Goal: Information Seeking & Learning: Learn about a topic

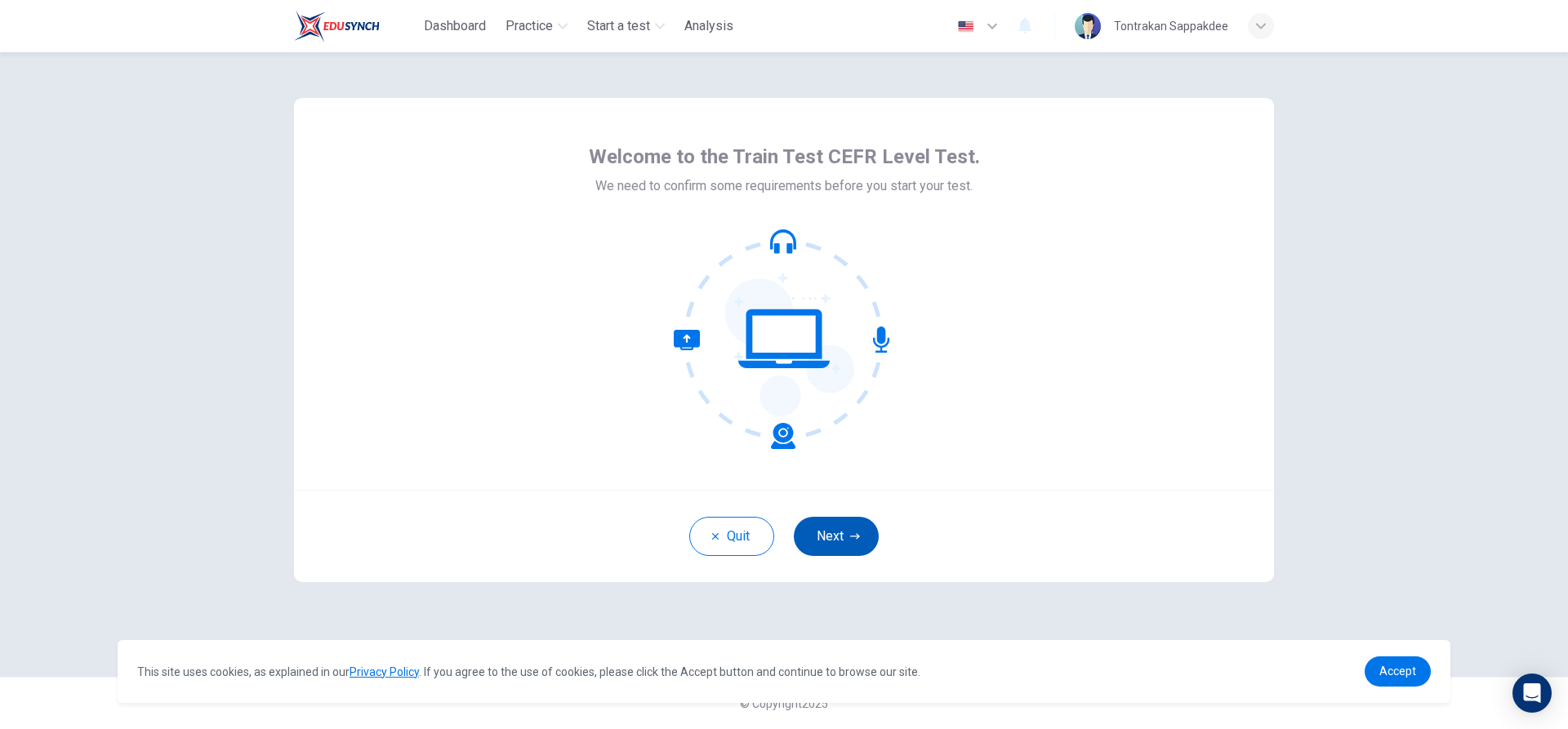
click at [813, 536] on button "Next" at bounding box center [835, 536] width 85 height 39
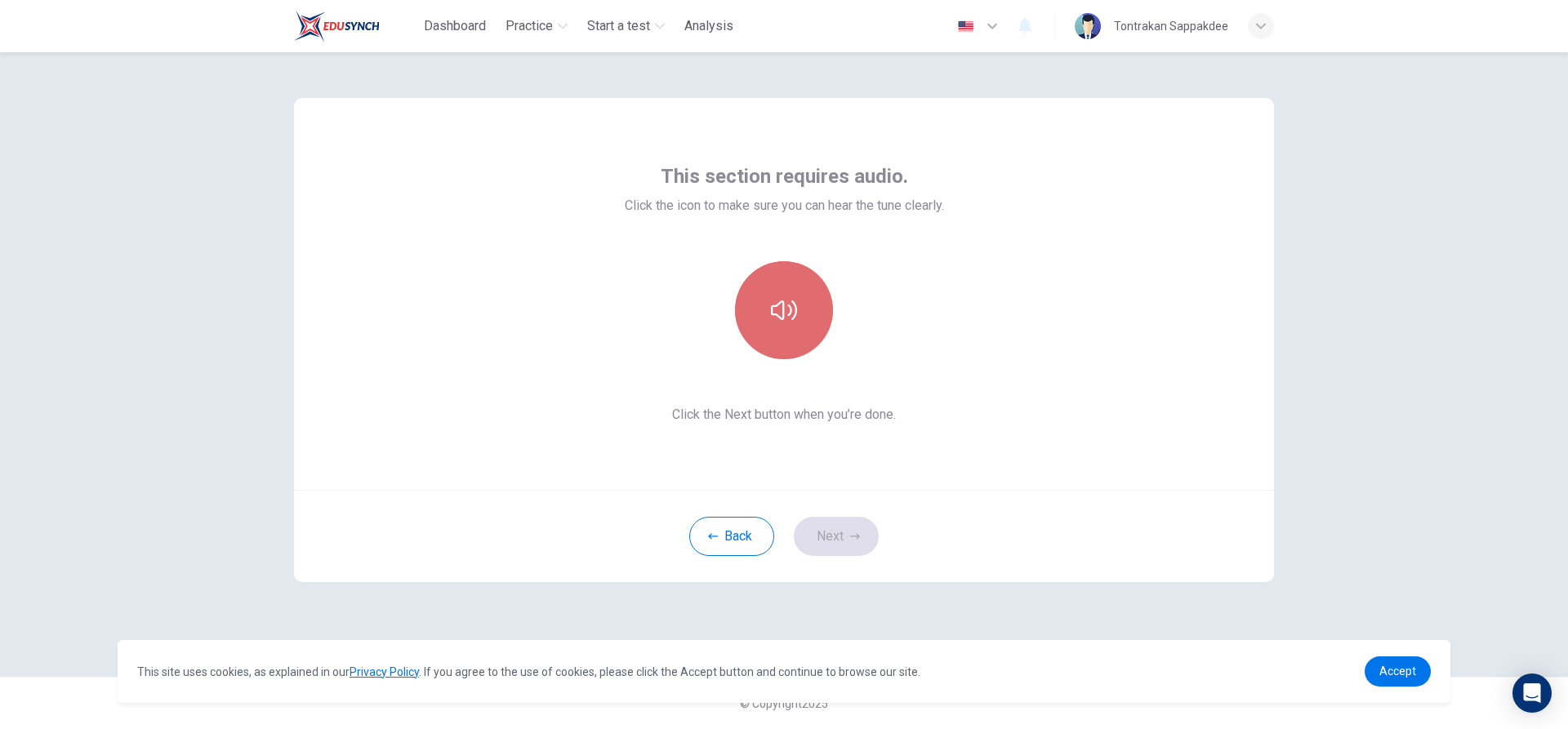
click at [770, 313] on button "button" at bounding box center [784, 309] width 98 height 98
click at [821, 532] on button "Next" at bounding box center [835, 536] width 85 height 39
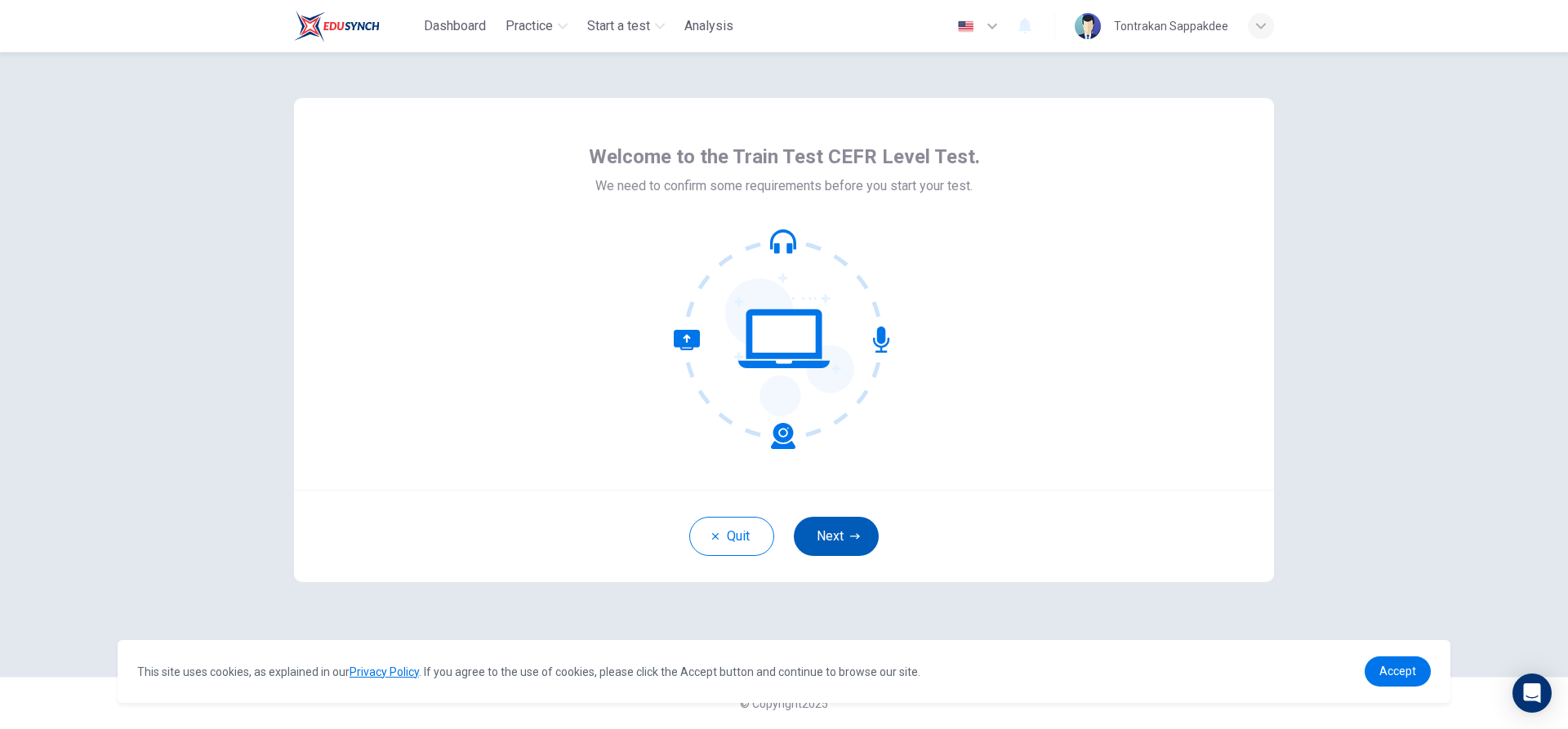
click at [835, 532] on button "Next" at bounding box center [835, 536] width 85 height 39
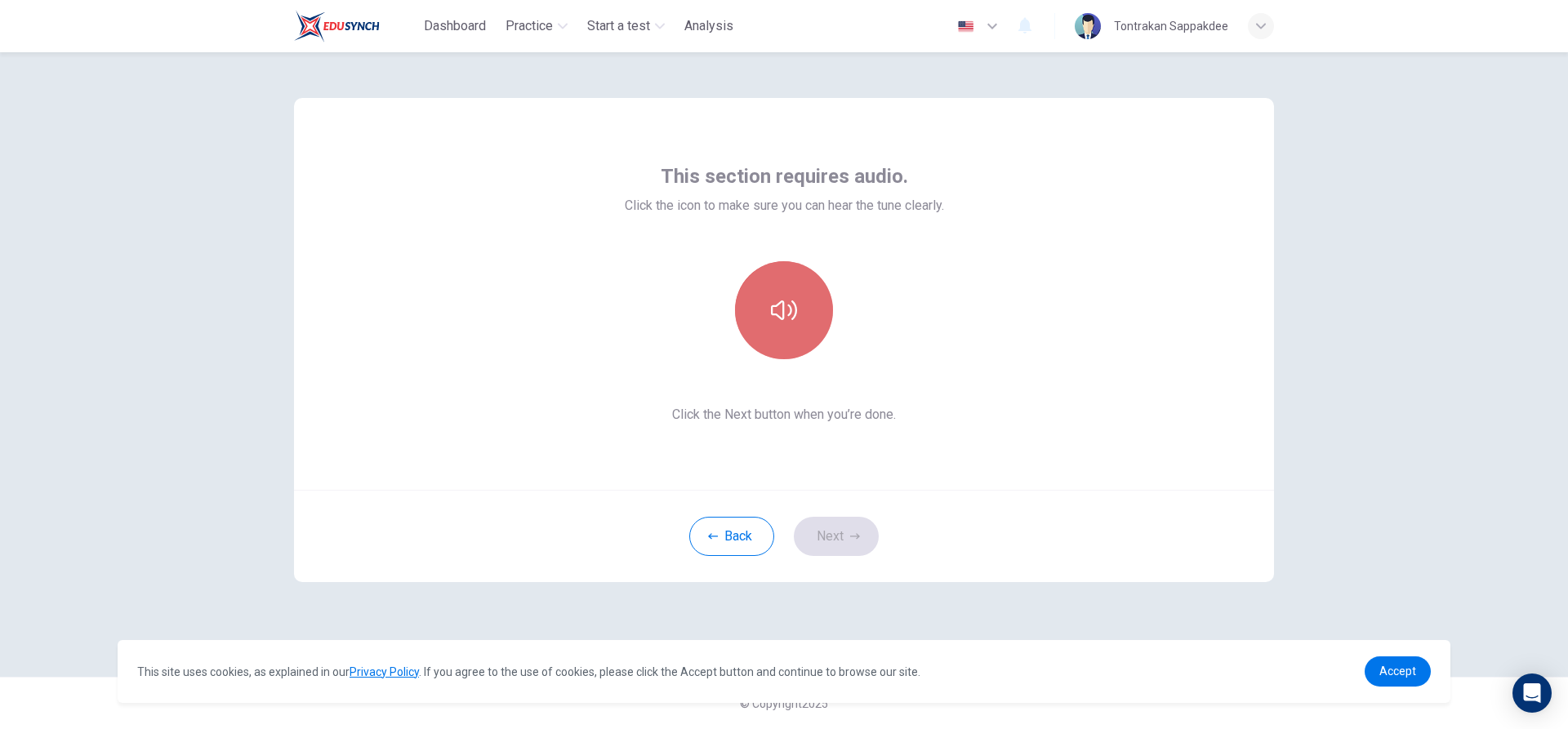
click at [789, 337] on button "button" at bounding box center [784, 309] width 98 height 98
click at [800, 328] on button "button" at bounding box center [784, 309] width 98 height 98
click at [850, 531] on button "Next" at bounding box center [835, 536] width 85 height 39
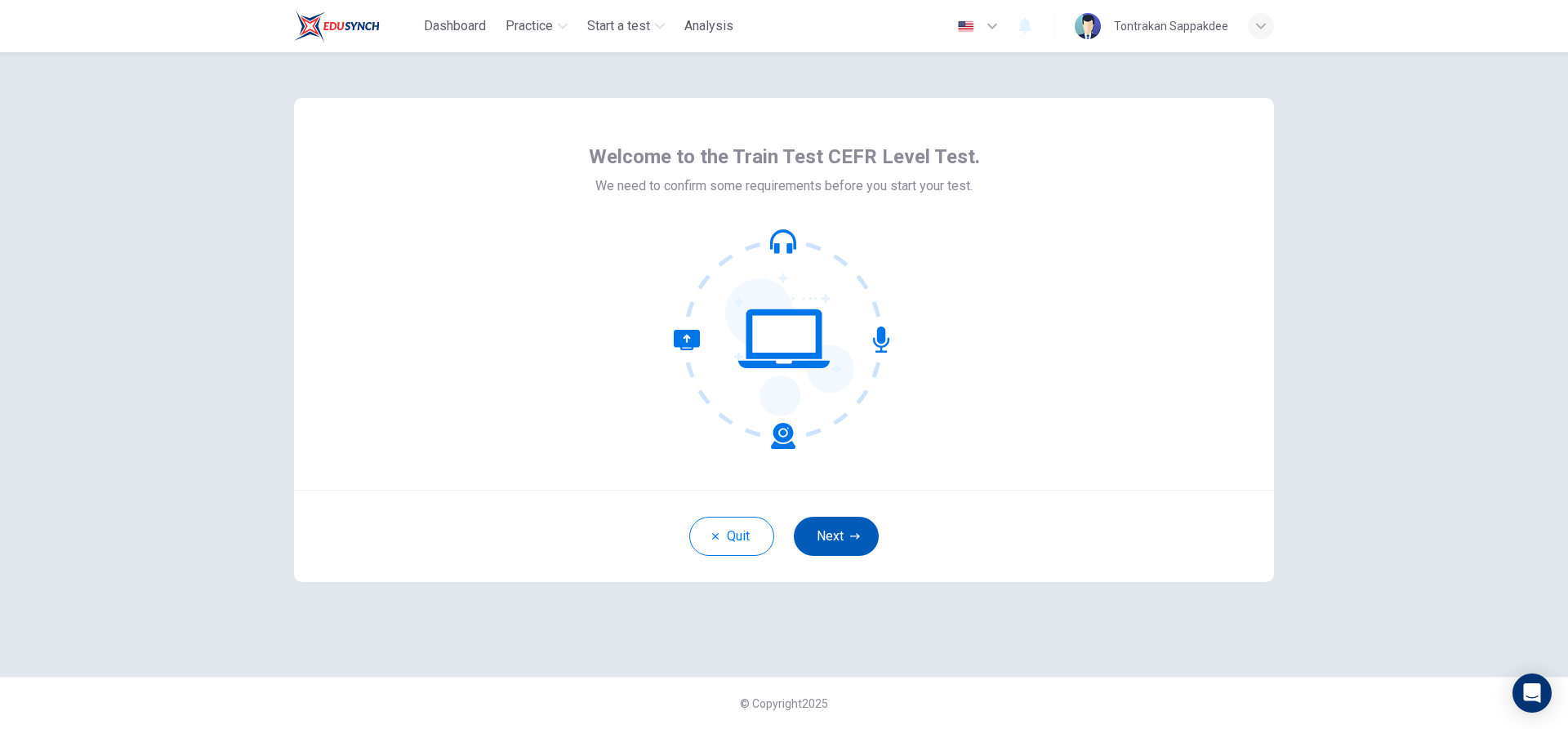
click at [845, 529] on button "Next" at bounding box center [835, 536] width 85 height 39
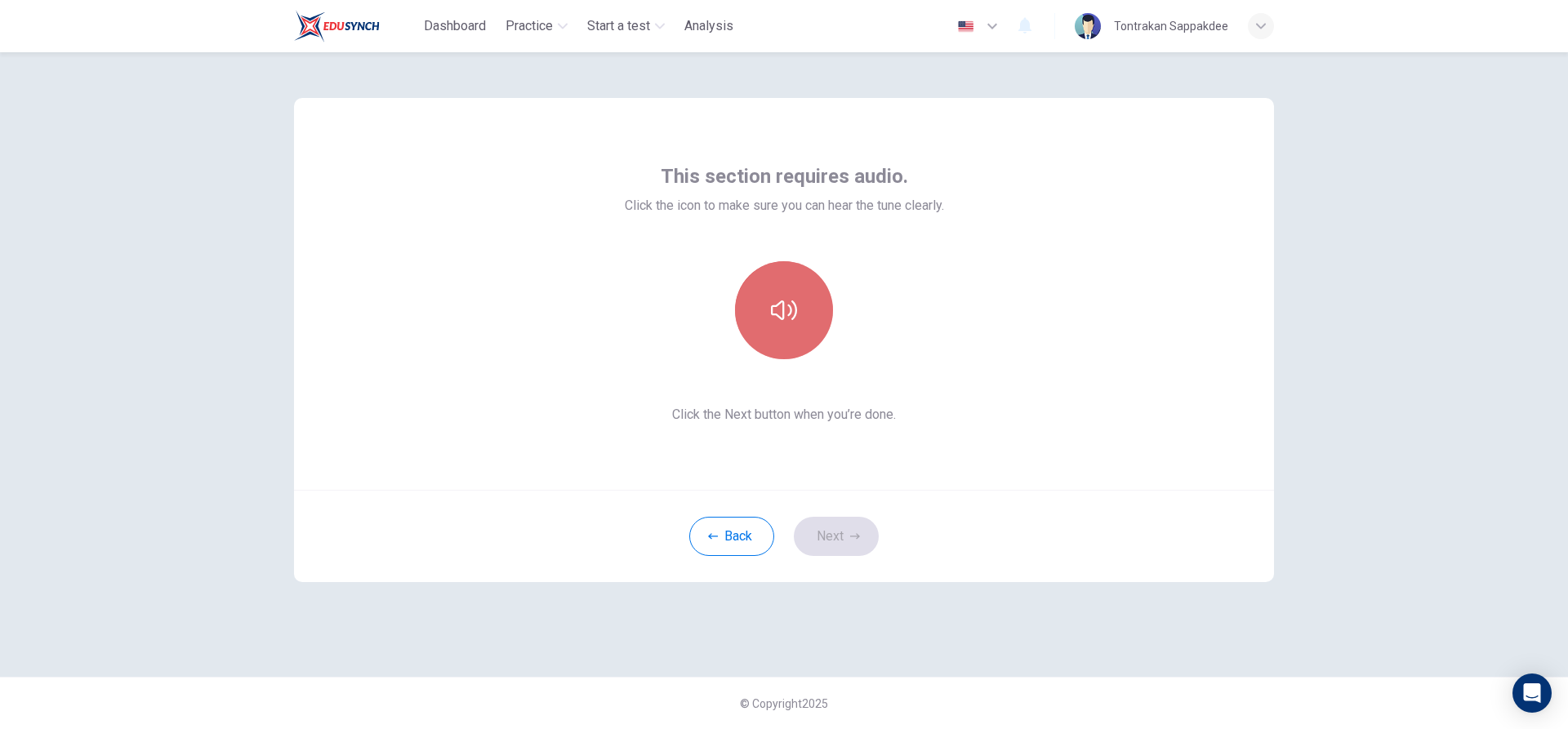
click at [810, 330] on button "button" at bounding box center [784, 309] width 98 height 98
click at [810, 323] on button "button" at bounding box center [784, 309] width 98 height 98
click at [840, 539] on button "Next" at bounding box center [835, 536] width 85 height 39
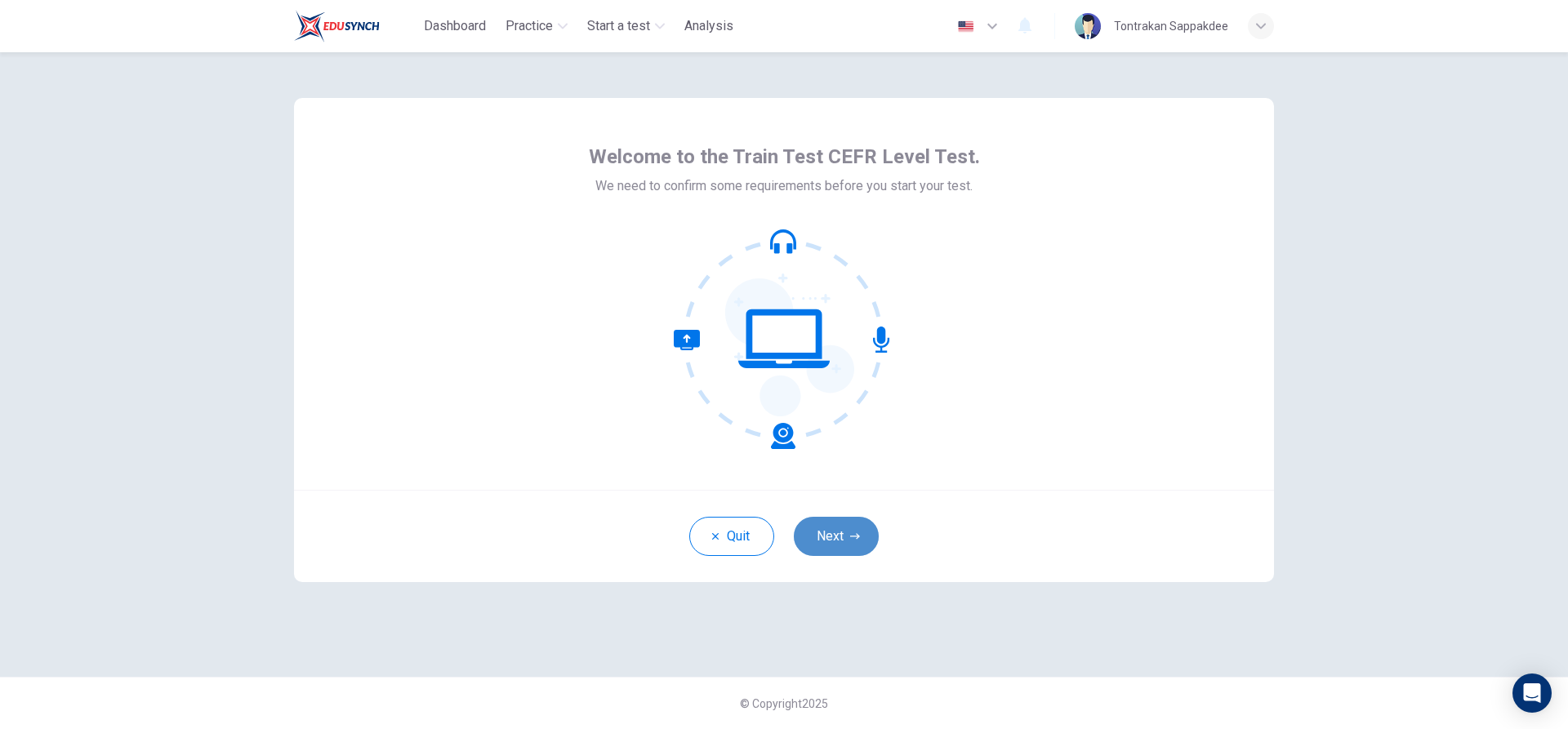
click at [847, 531] on button "Next" at bounding box center [835, 536] width 85 height 39
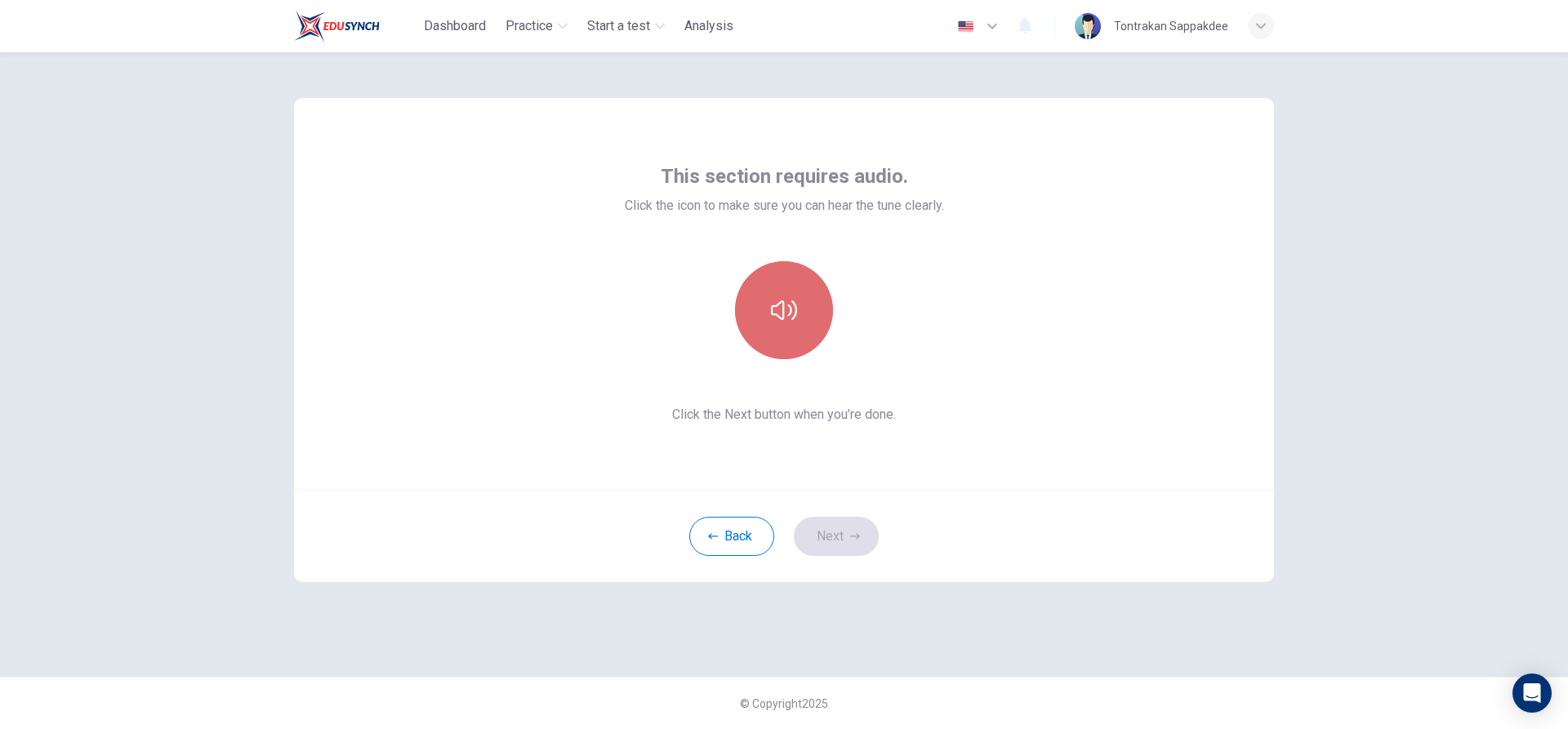
click at [785, 329] on button "button" at bounding box center [784, 309] width 98 height 98
click at [840, 533] on button "Next" at bounding box center [835, 536] width 85 height 39
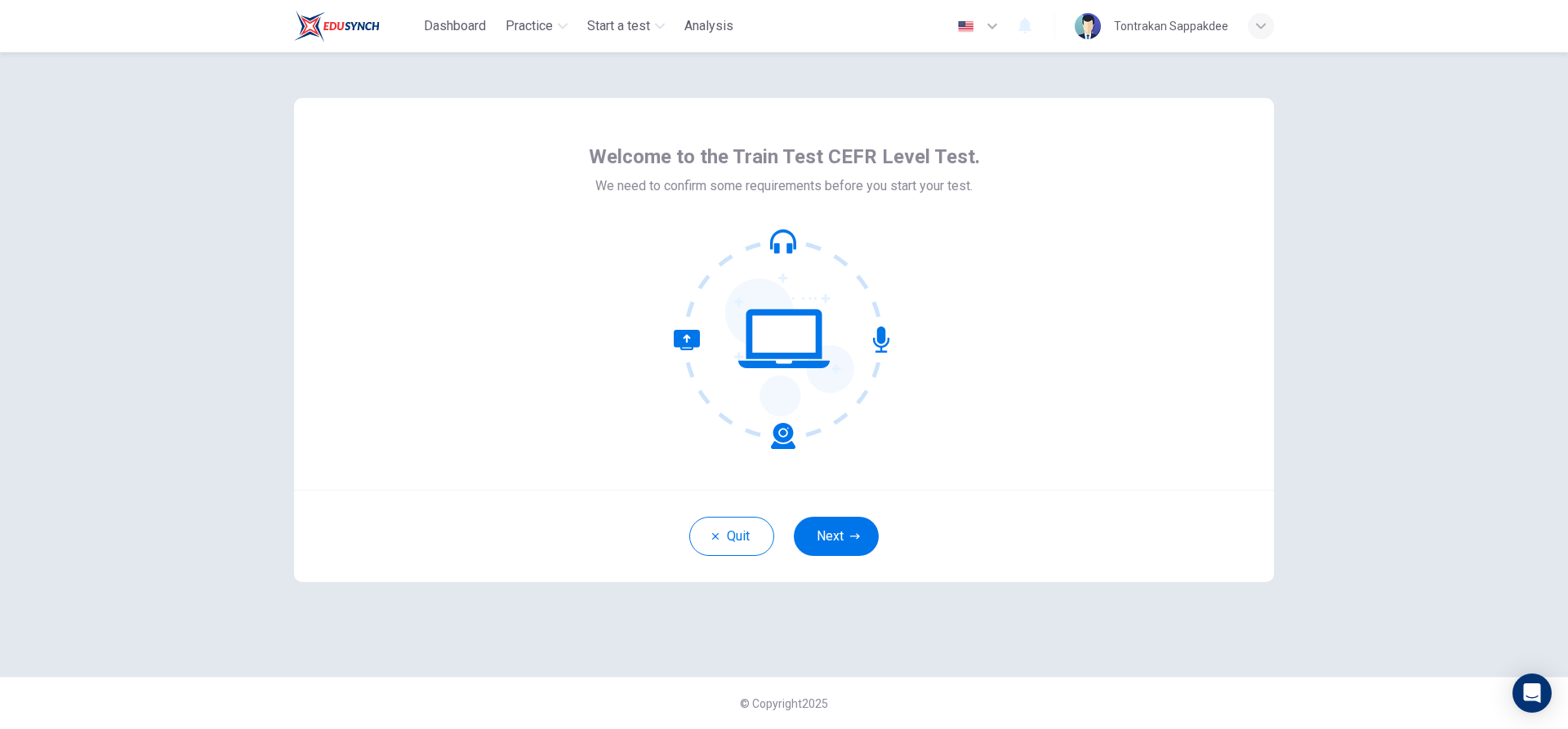
click at [833, 536] on button "Next" at bounding box center [835, 536] width 85 height 39
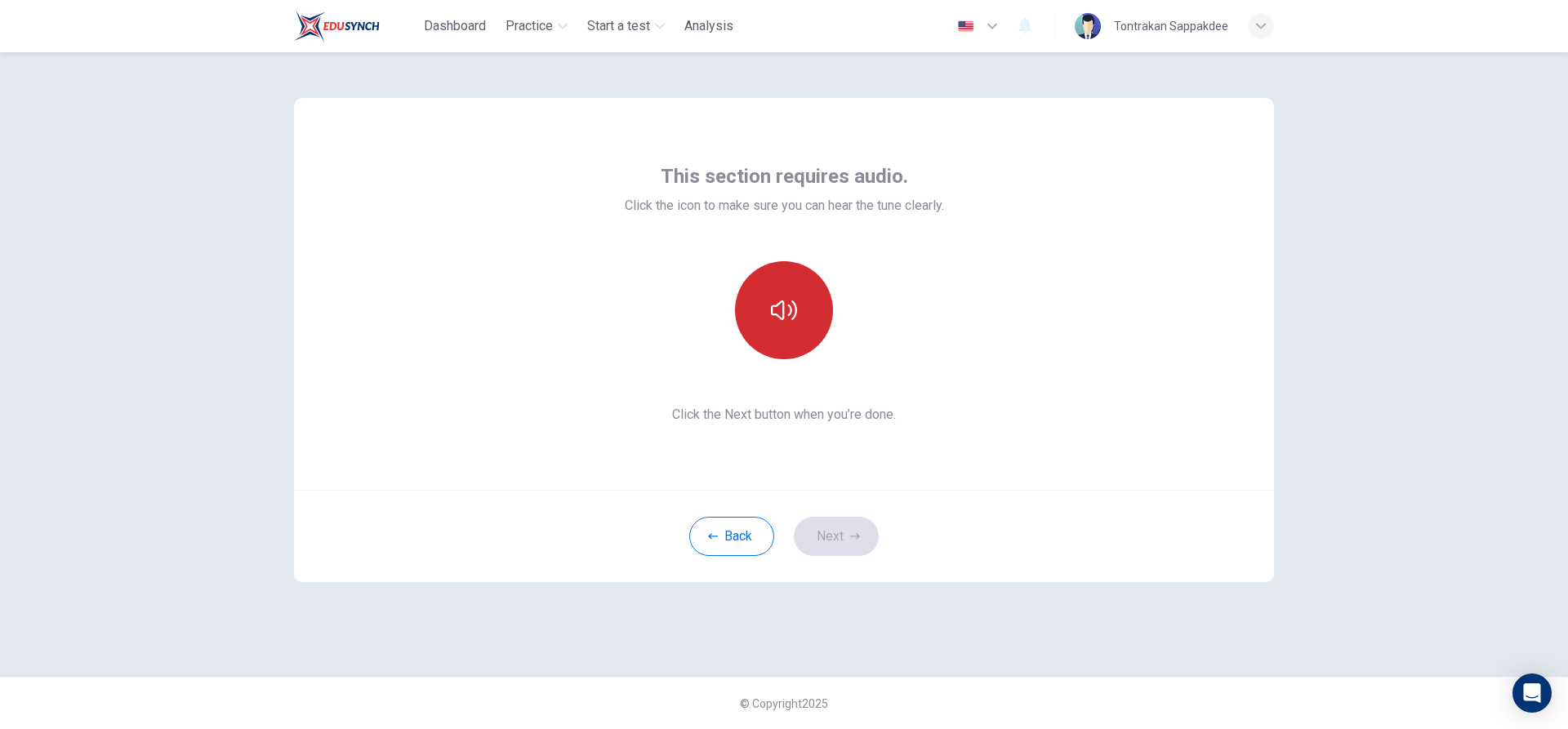
click at [761, 302] on button "button" at bounding box center [784, 309] width 98 height 98
click at [764, 305] on button "button" at bounding box center [784, 309] width 98 height 98
click at [835, 534] on button "Next" at bounding box center [835, 536] width 85 height 39
